Goal: Information Seeking & Learning: Compare options

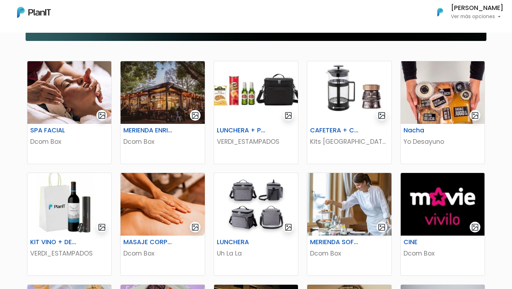
scroll to position [118, 0]
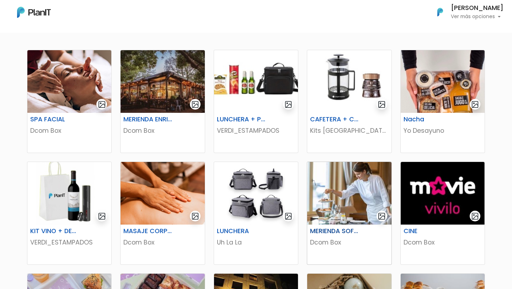
click at [336, 187] on img at bounding box center [349, 193] width 84 height 63
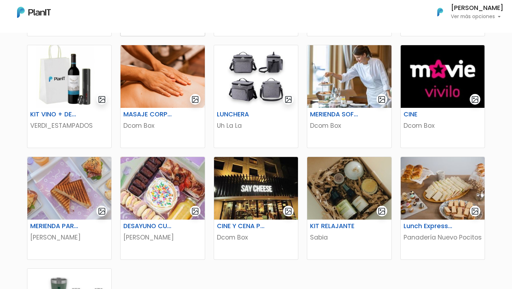
scroll to position [236, 0]
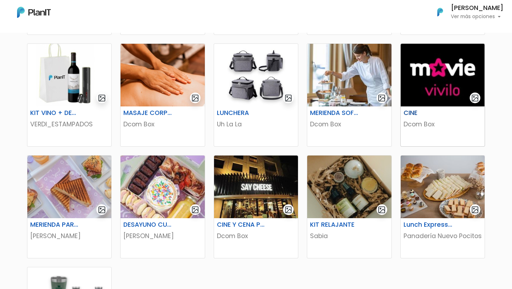
click at [441, 92] on img at bounding box center [443, 75] width 84 height 63
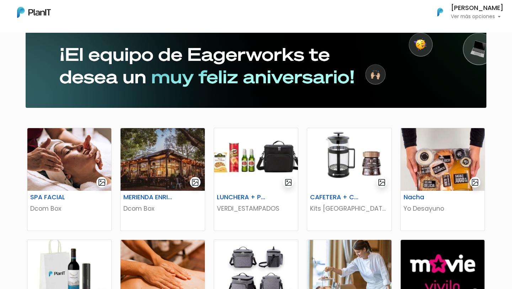
scroll to position [37, 0]
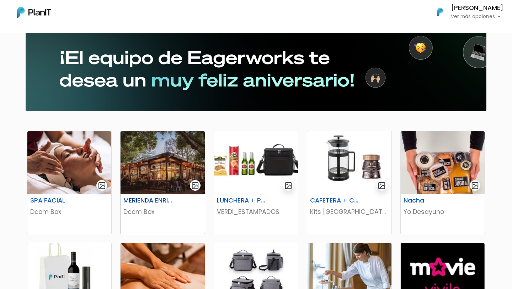
click at [172, 155] on img at bounding box center [162, 162] width 84 height 63
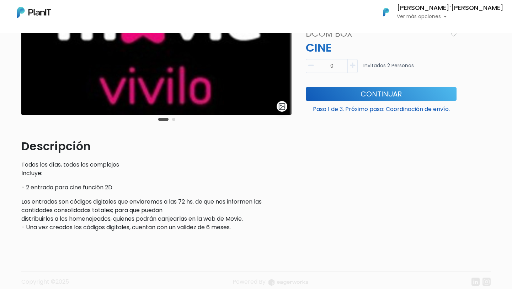
scroll to position [110, 0]
